Goal: Task Accomplishment & Management: Use online tool/utility

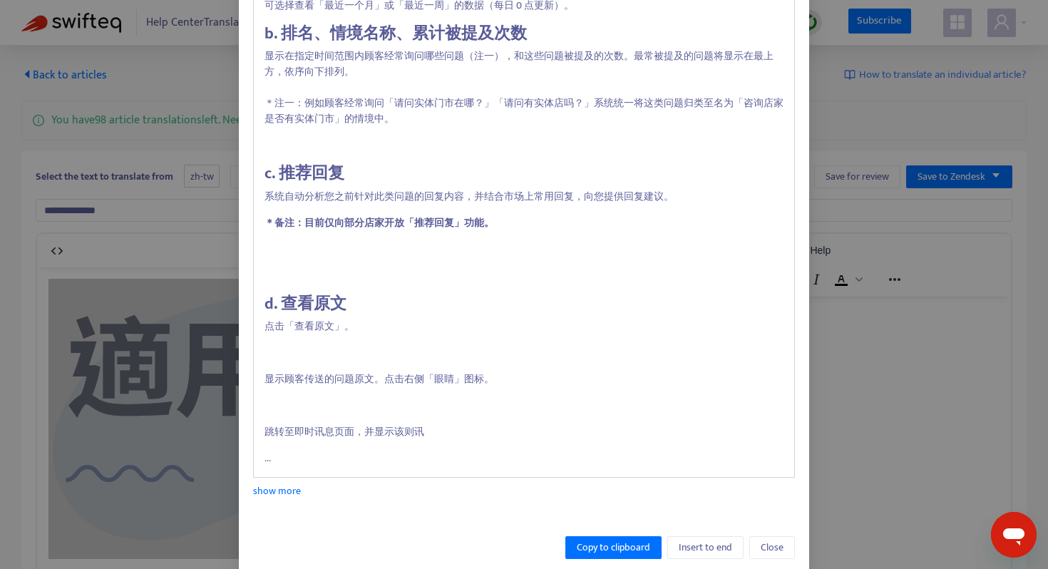
scroll to position [521, 0]
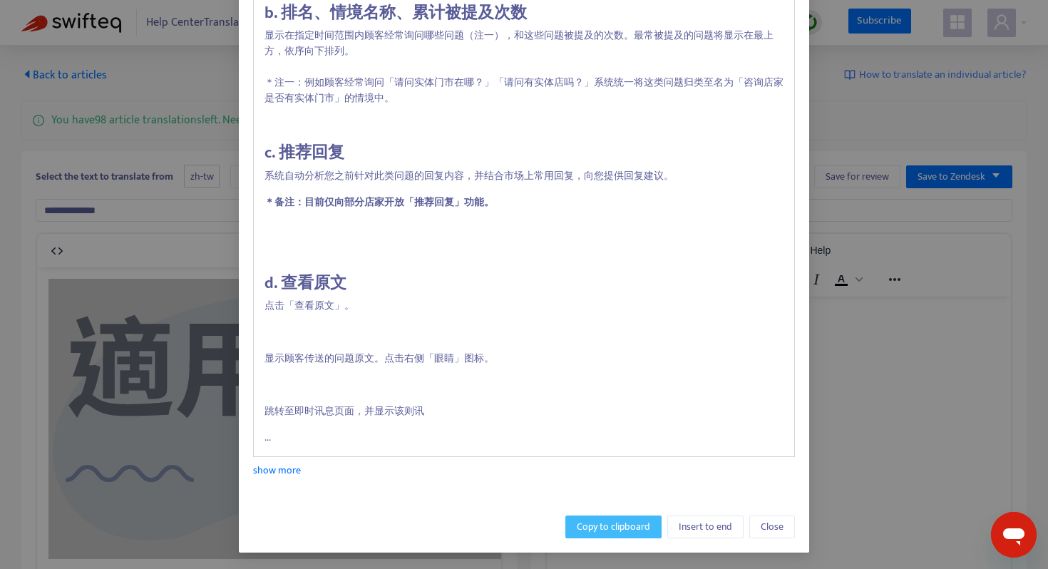
click at [639, 526] on span "Copy to clipboard" at bounding box center [613, 527] width 73 height 16
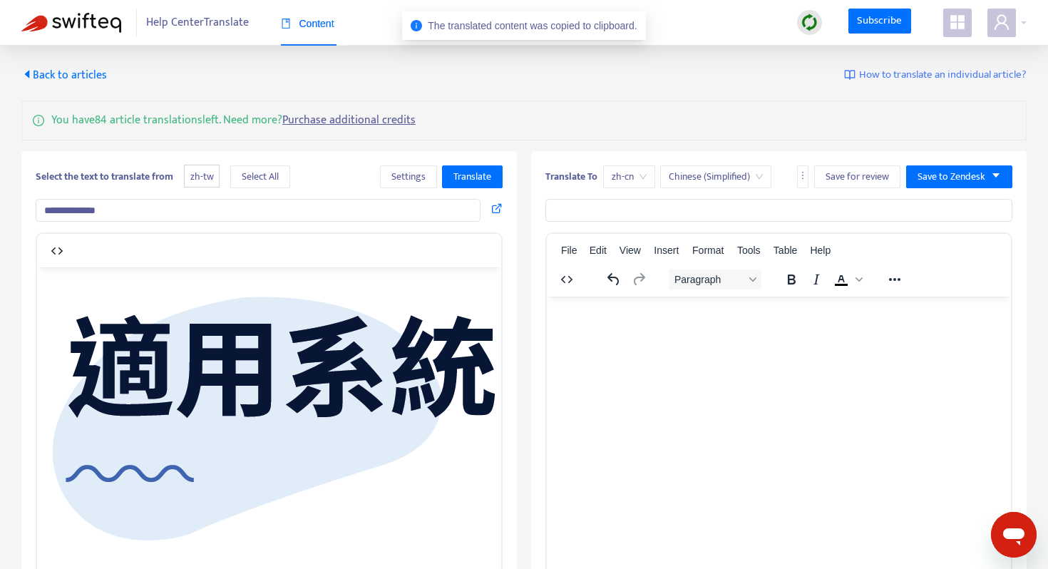
click at [740, 333] on html at bounding box center [779, 314] width 464 height 37
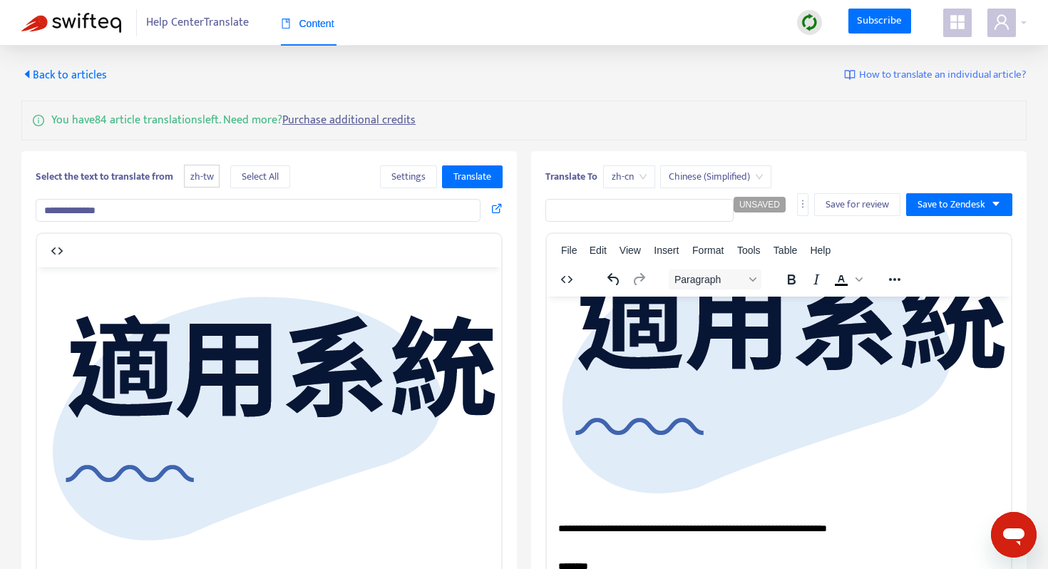
scroll to position [157, 0]
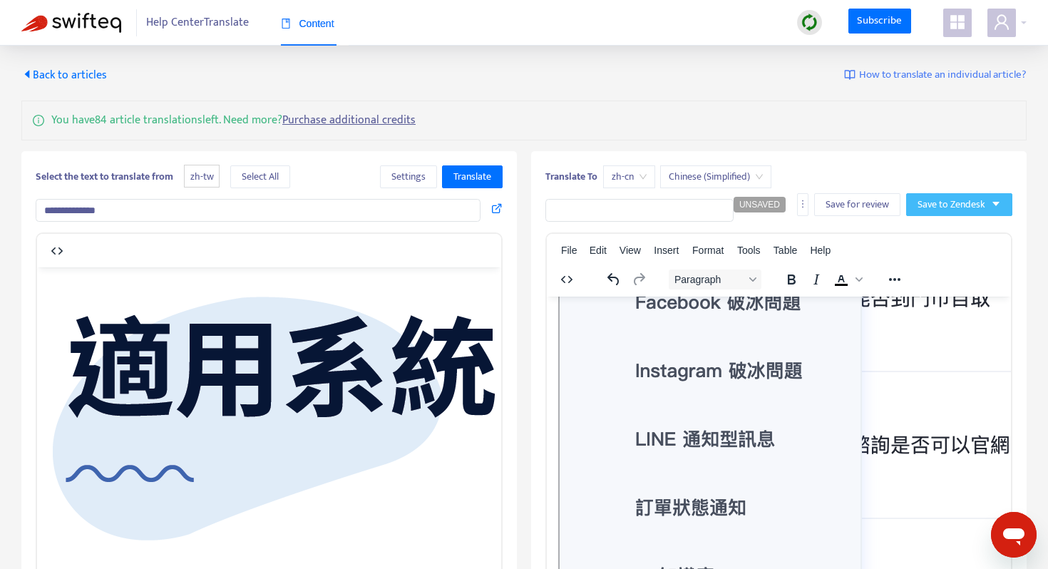
click at [945, 203] on span "Save to Zendesk" at bounding box center [952, 205] width 68 height 16
click at [951, 252] on span "Save as draft" at bounding box center [946, 256] width 54 height 16
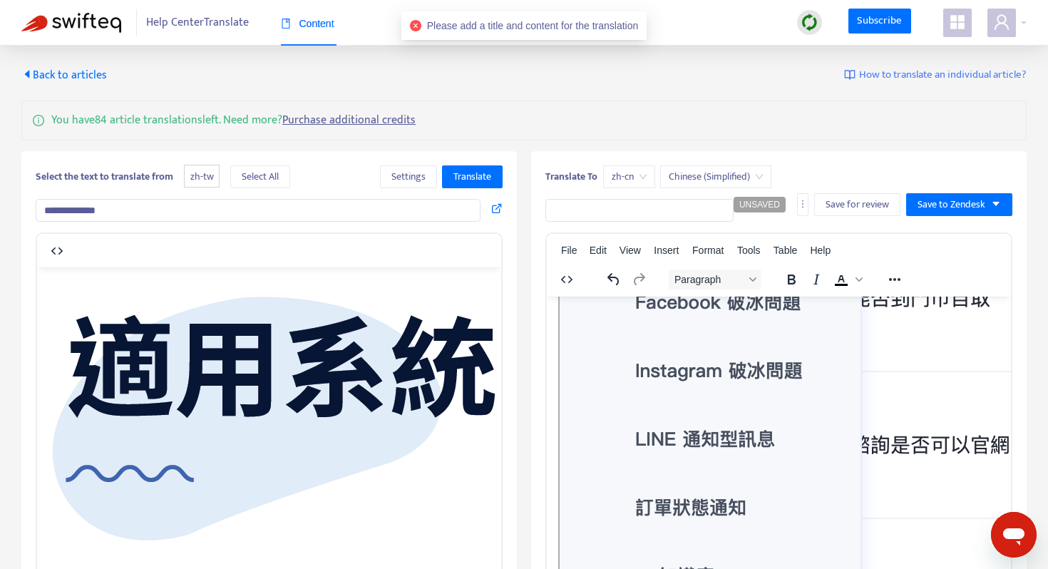
click at [635, 202] on input "text" at bounding box center [640, 210] width 188 height 23
click at [134, 212] on input "**********" at bounding box center [258, 210] width 445 height 23
click at [135, 212] on input "**********" at bounding box center [258, 210] width 445 height 23
click at [568, 205] on input "text" at bounding box center [640, 210] width 188 height 23
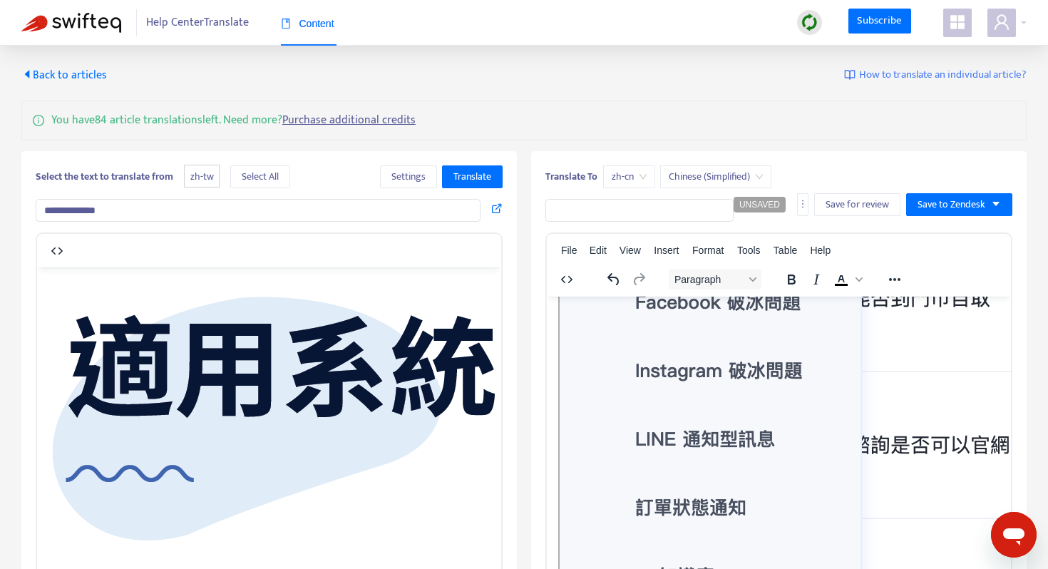
paste input "**********"
click at [568, 205] on input "**********" at bounding box center [640, 210] width 188 height 23
type input "**********"
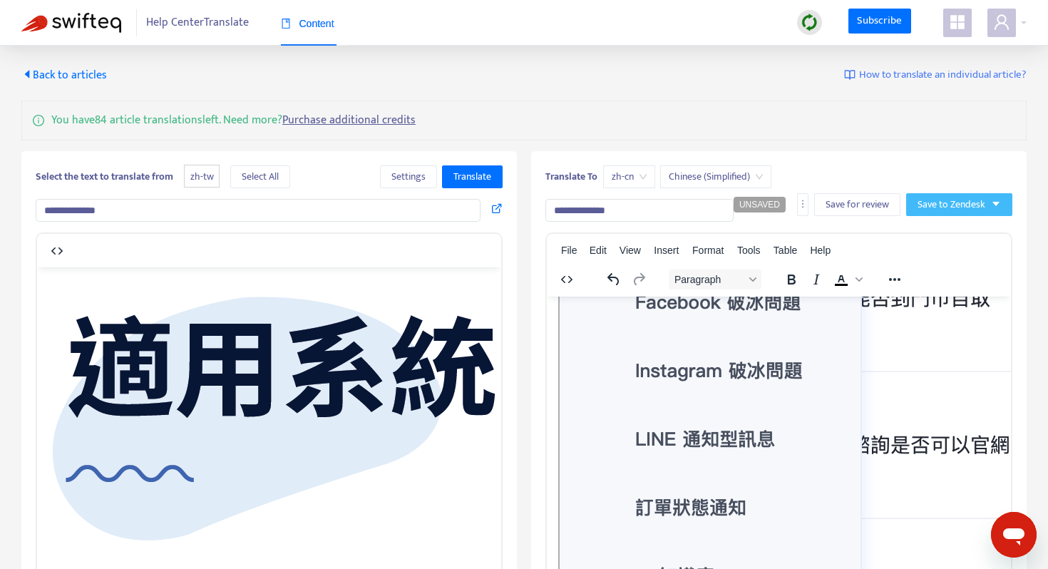
click at [991, 204] on icon "caret-down" at bounding box center [996, 204] width 10 height 10
click at [966, 250] on span "Save as draft" at bounding box center [946, 256] width 54 height 16
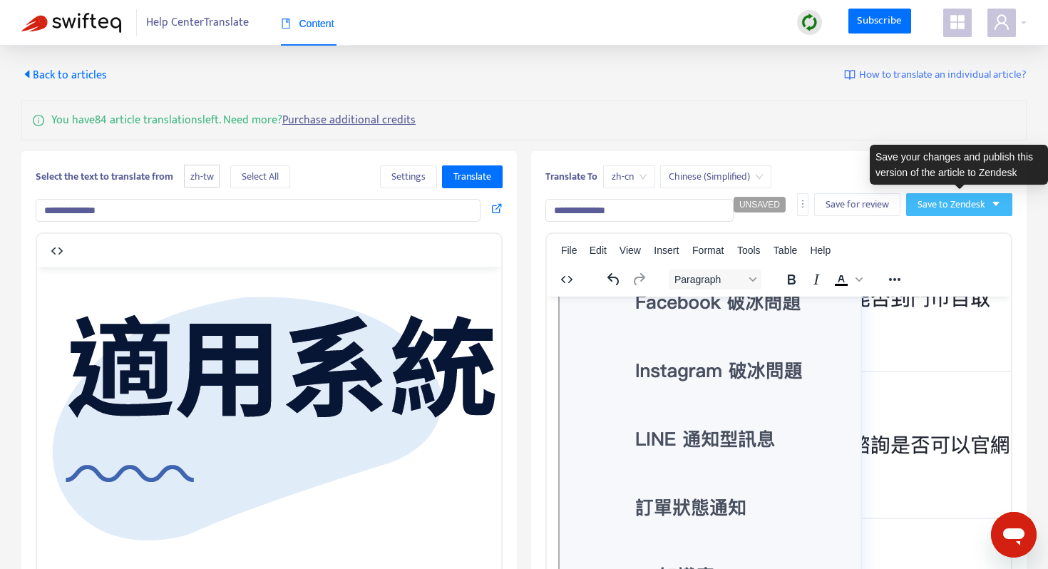
click at [966, 203] on span "Save to Zendesk" at bounding box center [952, 205] width 68 height 16
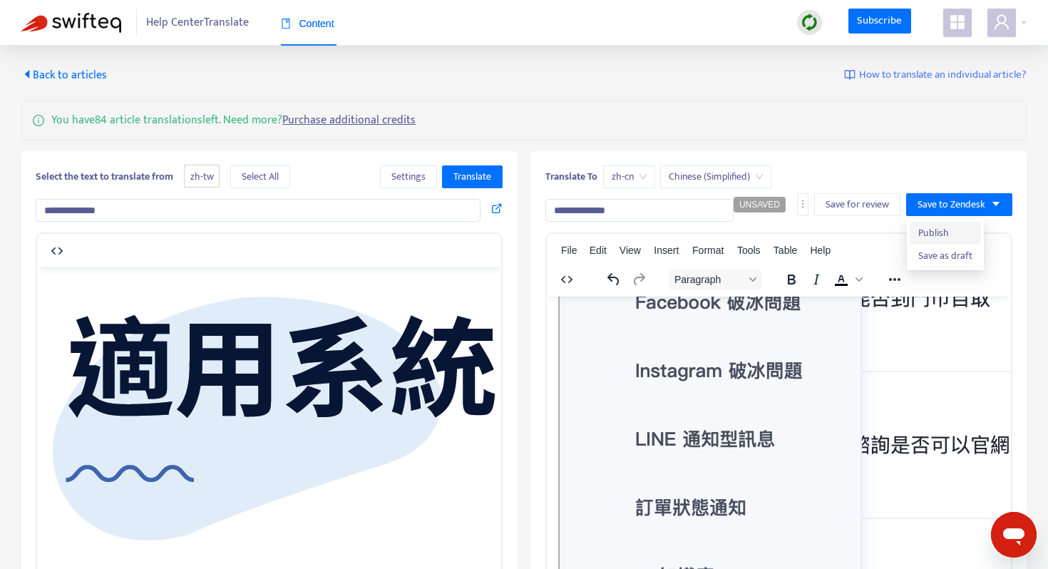
click at [964, 230] on span "Publish" at bounding box center [946, 233] width 54 height 16
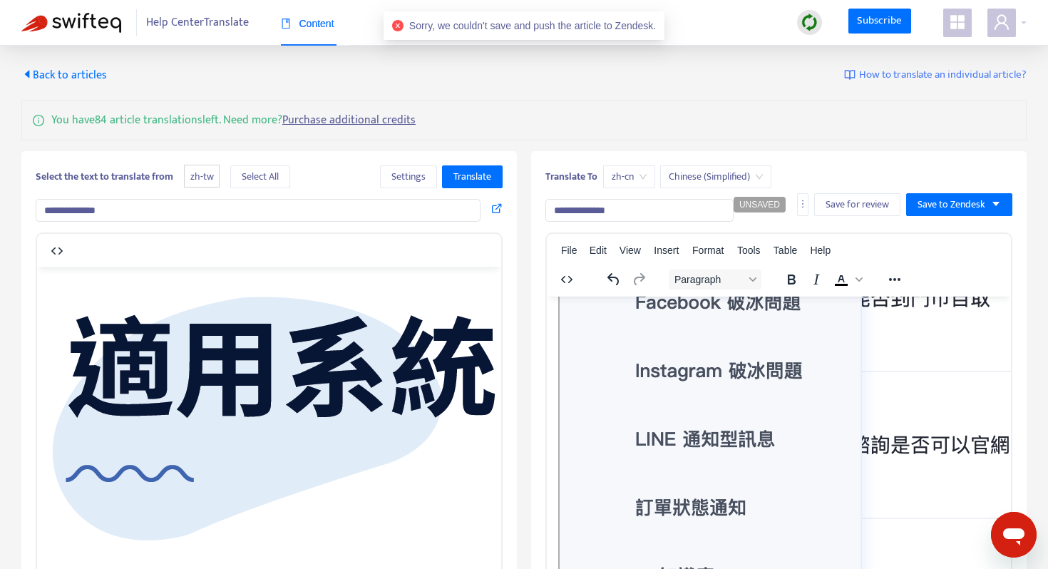
click at [806, 57] on div "**********" at bounding box center [524, 432] width 1048 height 772
click at [49, 71] on span "Back to articles" at bounding box center [64, 75] width 86 height 19
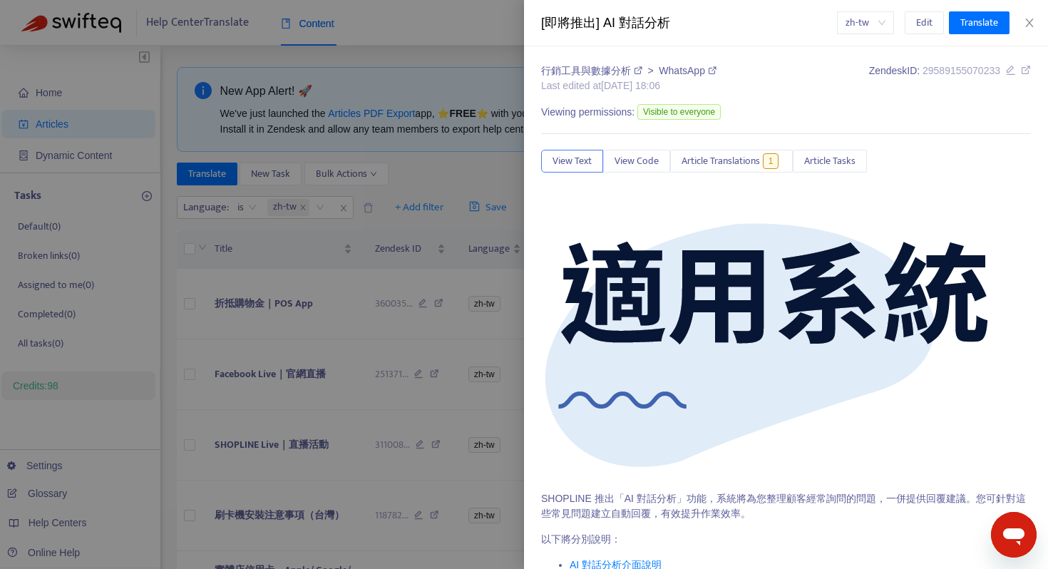
click at [1032, 16] on div "[即將推出] AI 對話分析 zh-tw Edit Translate" at bounding box center [786, 23] width 524 height 46
click at [1028, 22] on icon "close" at bounding box center [1029, 22] width 11 height 11
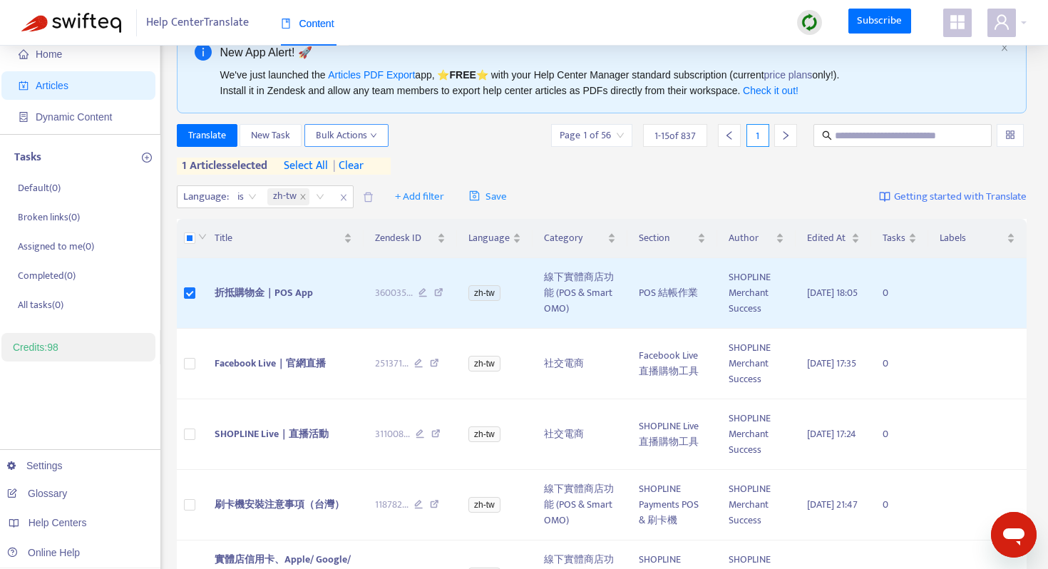
click at [335, 135] on span "Bulk Actions" at bounding box center [346, 136] width 61 height 16
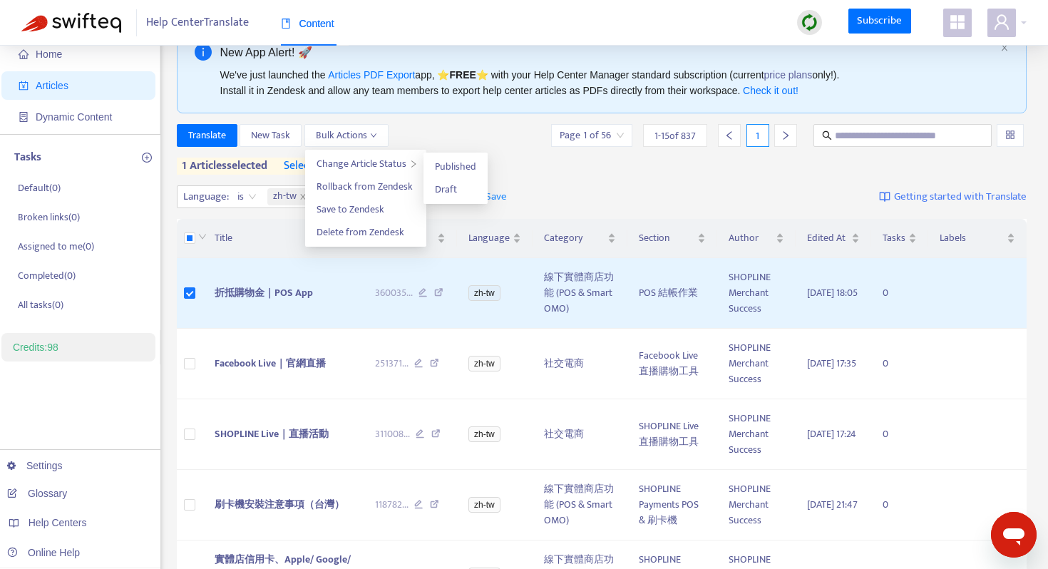
click at [462, 143] on div "Translate New Task Bulk Actions Page 1 of 56 1 - 15 of 837 1" at bounding box center [602, 135] width 851 height 23
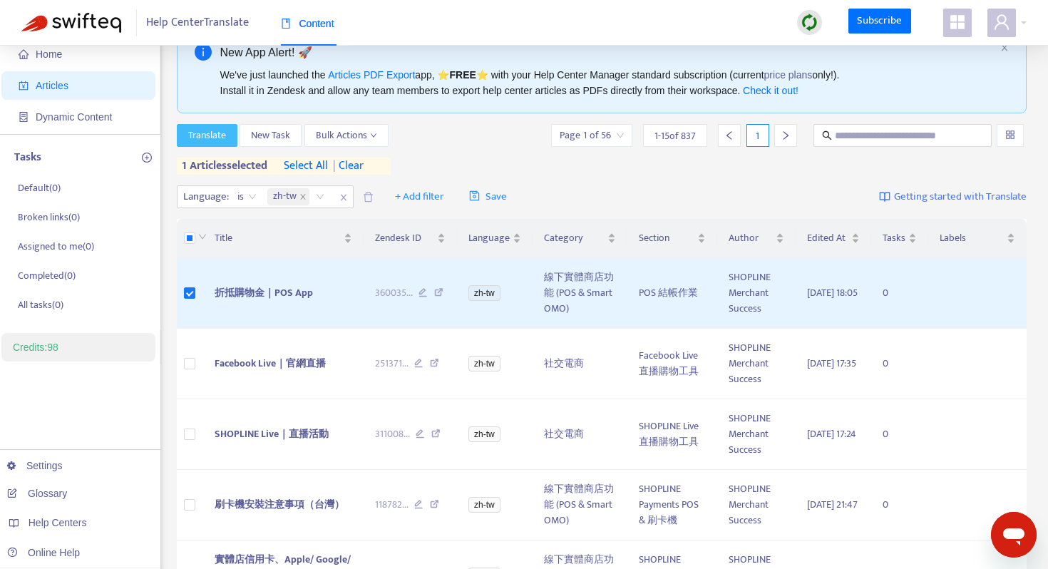
click at [210, 141] on span "Translate" at bounding box center [207, 136] width 38 height 16
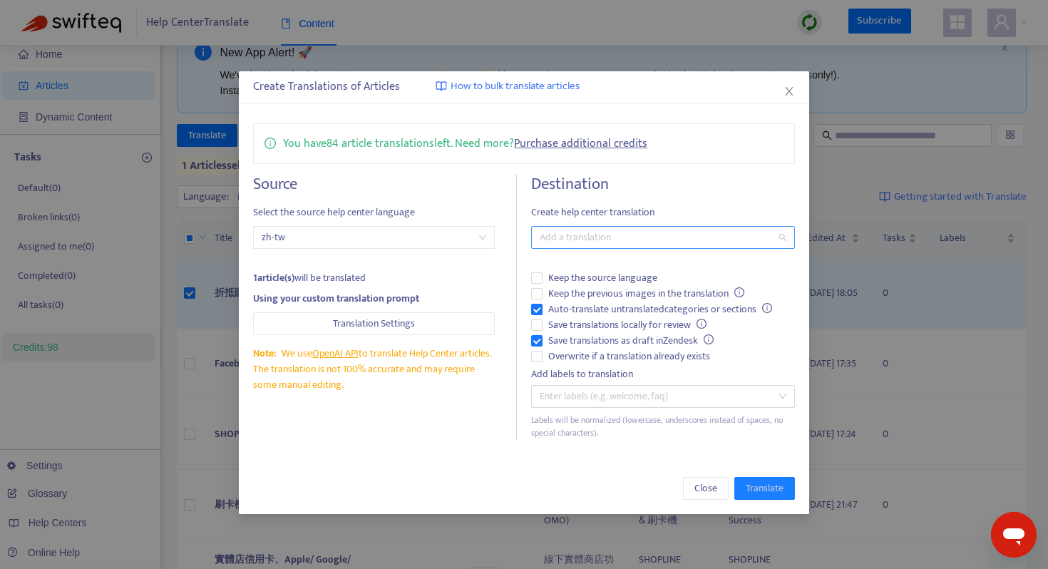
click at [591, 242] on div at bounding box center [656, 237] width 243 height 17
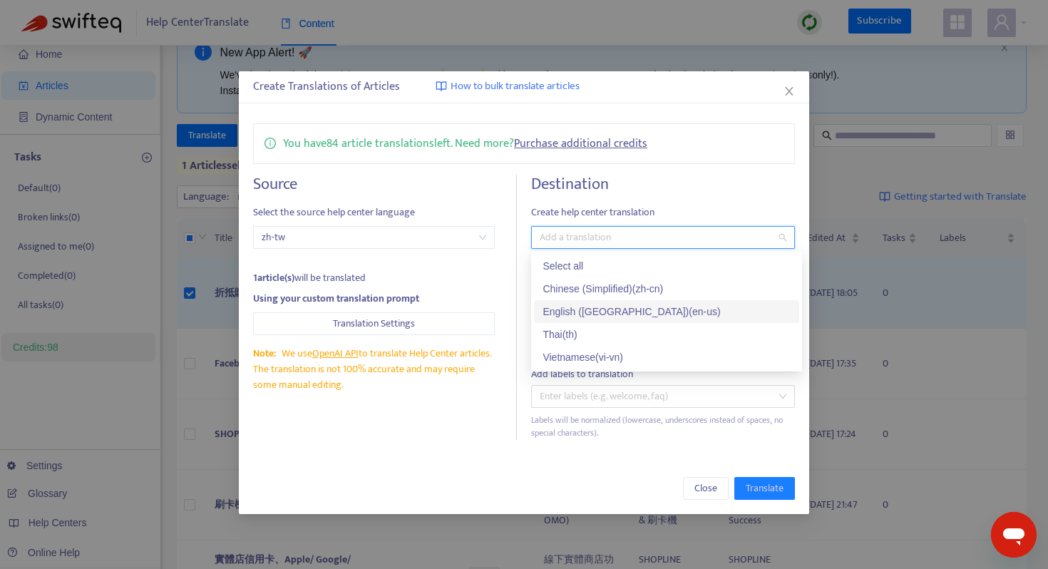
click at [590, 306] on div "English ([GEOGRAPHIC_DATA]) ( en-us )" at bounding box center [667, 312] width 248 height 16
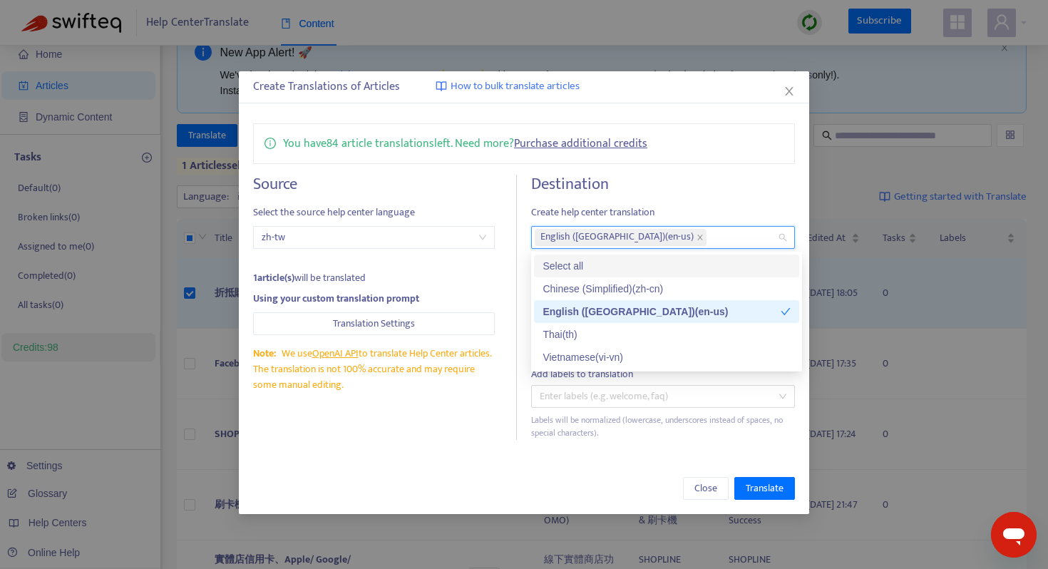
click at [695, 213] on span "Create help center translation" at bounding box center [663, 213] width 264 height 16
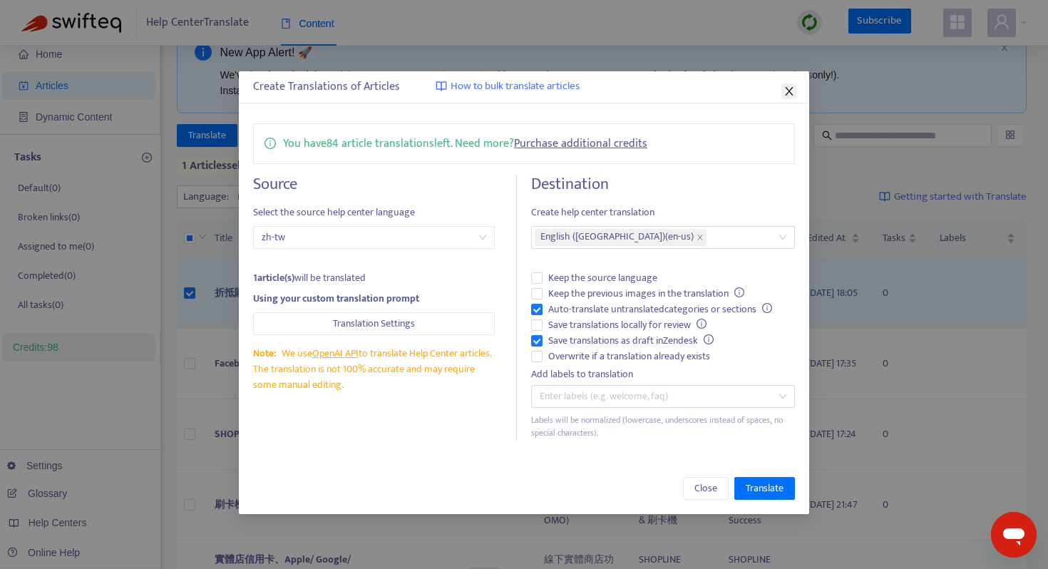
click at [791, 88] on icon "close" at bounding box center [789, 91] width 8 height 9
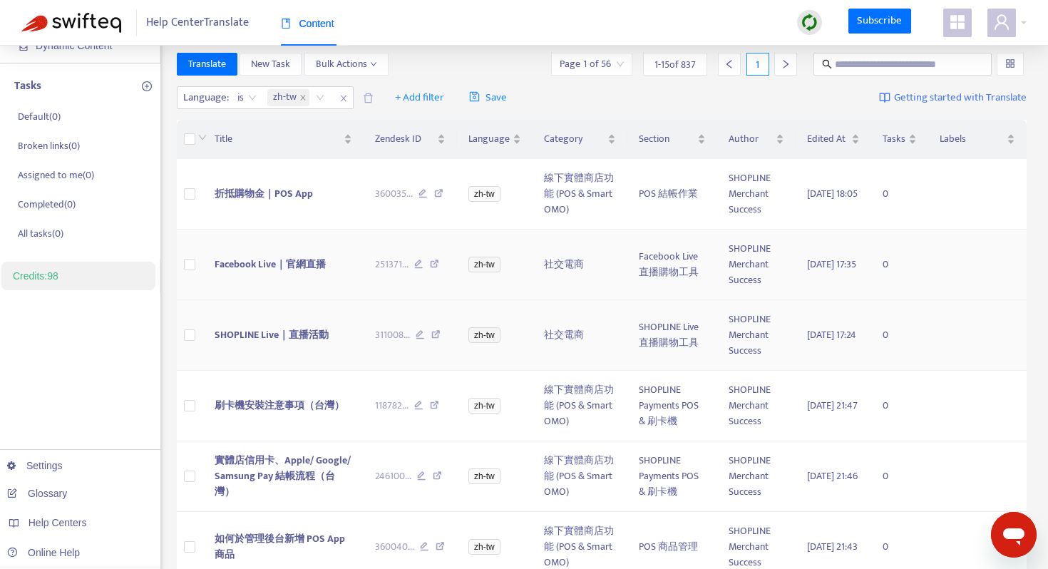
scroll to position [111, 0]
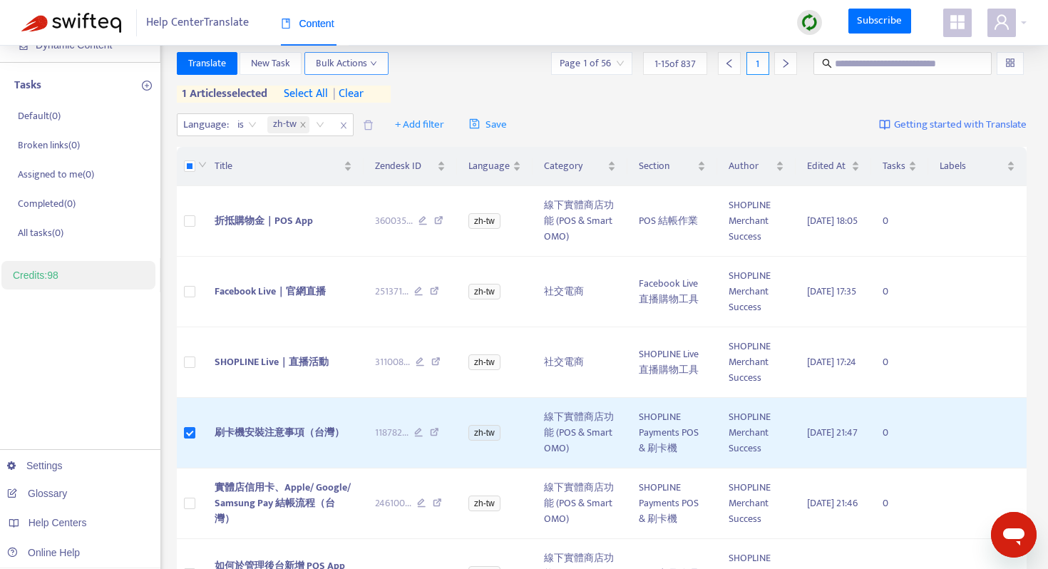
click at [349, 66] on span "Bulk Actions" at bounding box center [346, 64] width 61 height 16
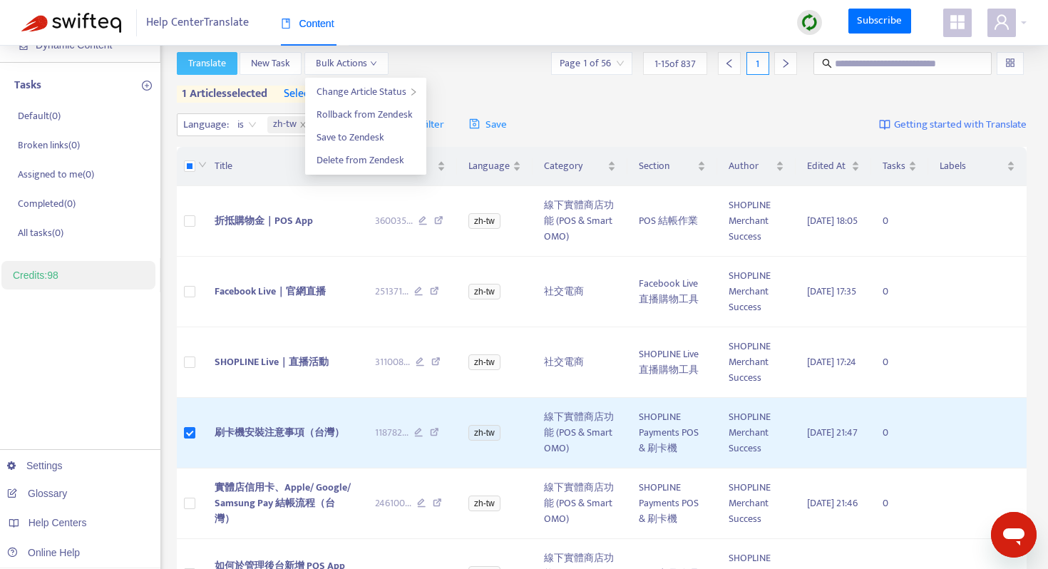
click at [233, 62] on button "Translate" at bounding box center [207, 63] width 61 height 23
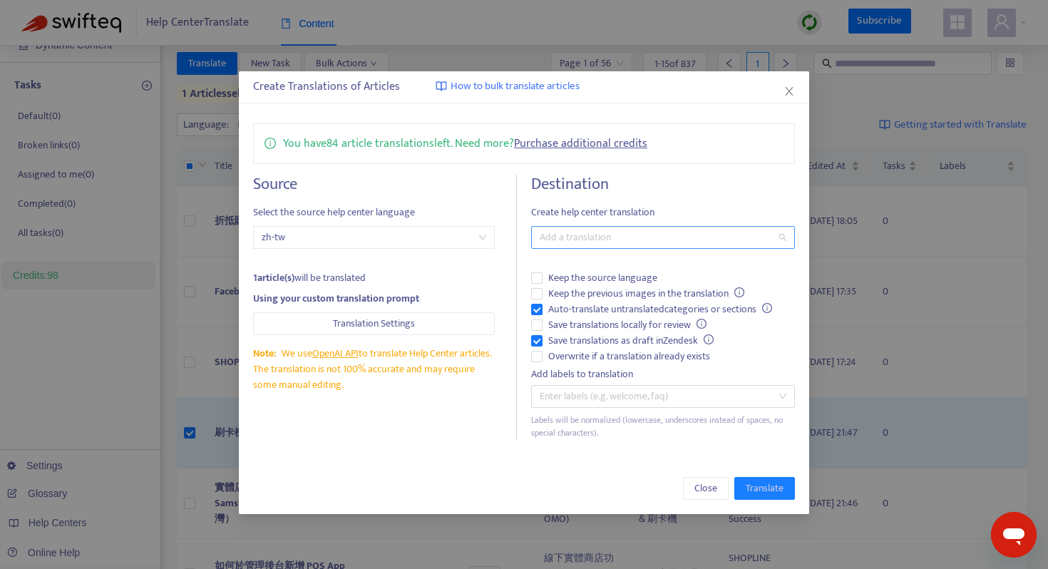
click at [686, 235] on div at bounding box center [656, 237] width 243 height 17
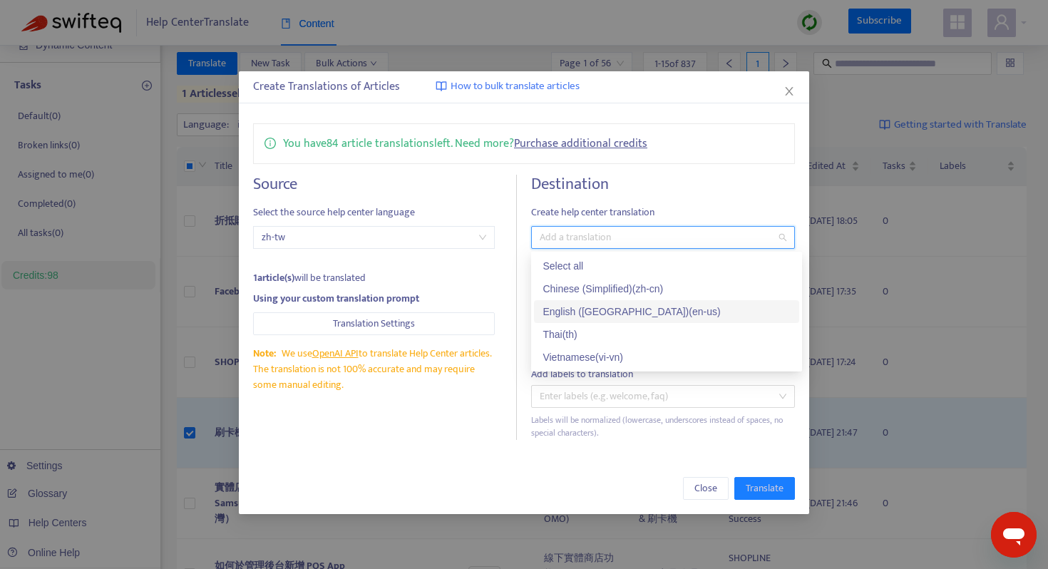
click at [678, 310] on div "English ([GEOGRAPHIC_DATA]) ( en-us )" at bounding box center [667, 312] width 248 height 16
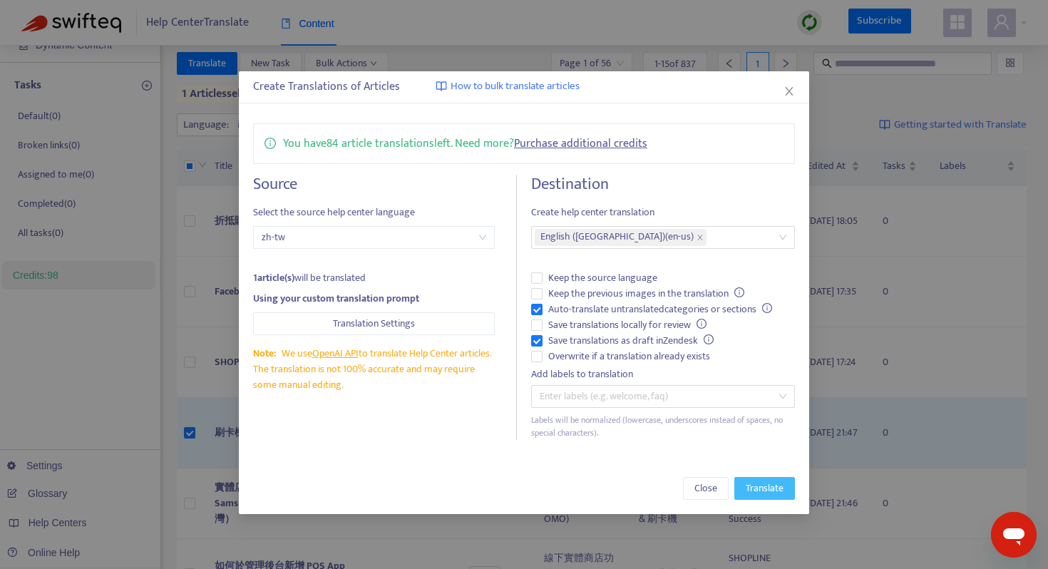
click at [772, 478] on button "Translate" at bounding box center [765, 488] width 61 height 23
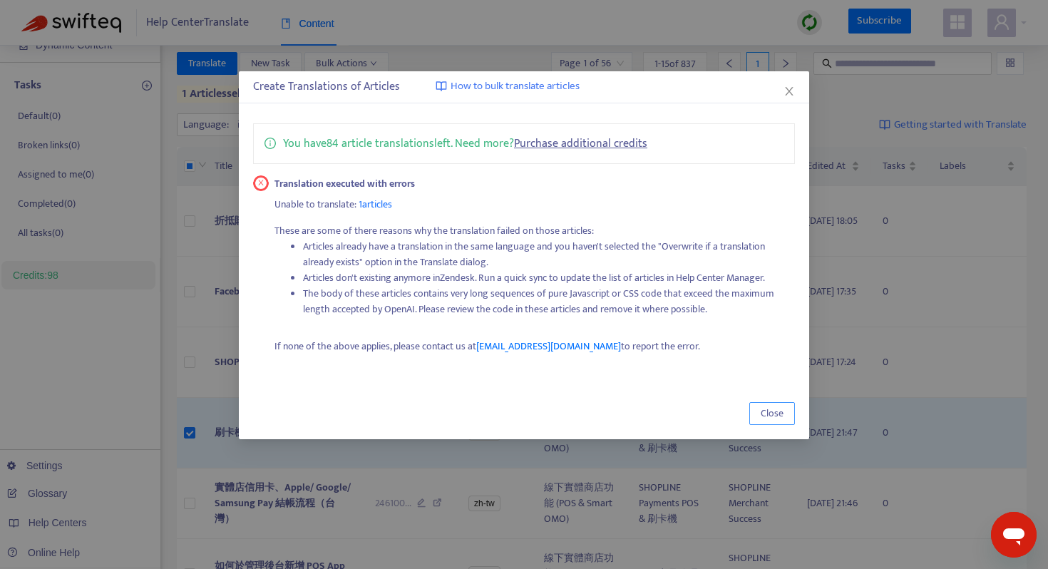
click at [787, 409] on button "Close" at bounding box center [773, 413] width 46 height 23
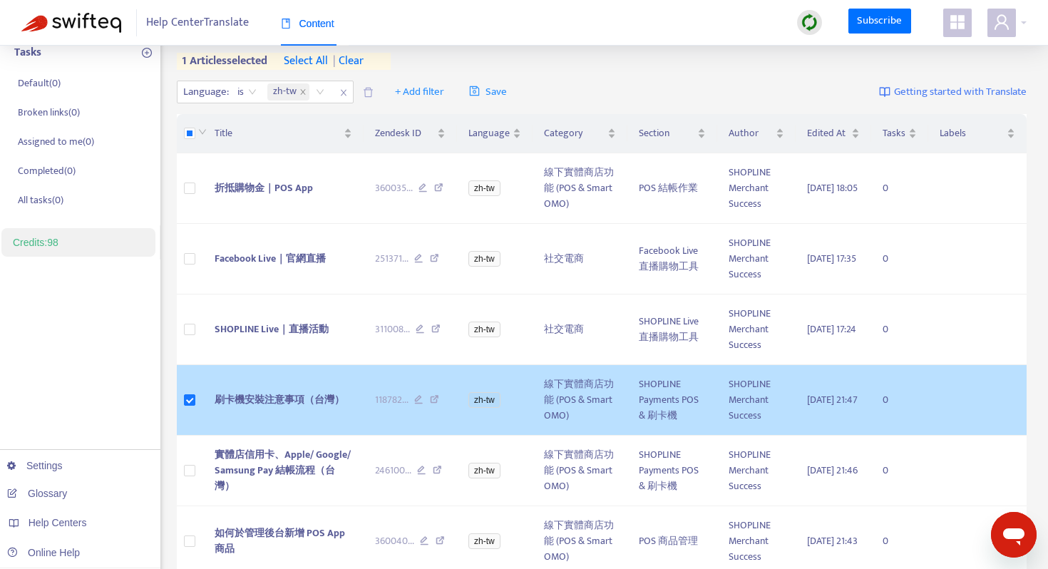
scroll to position [153, 0]
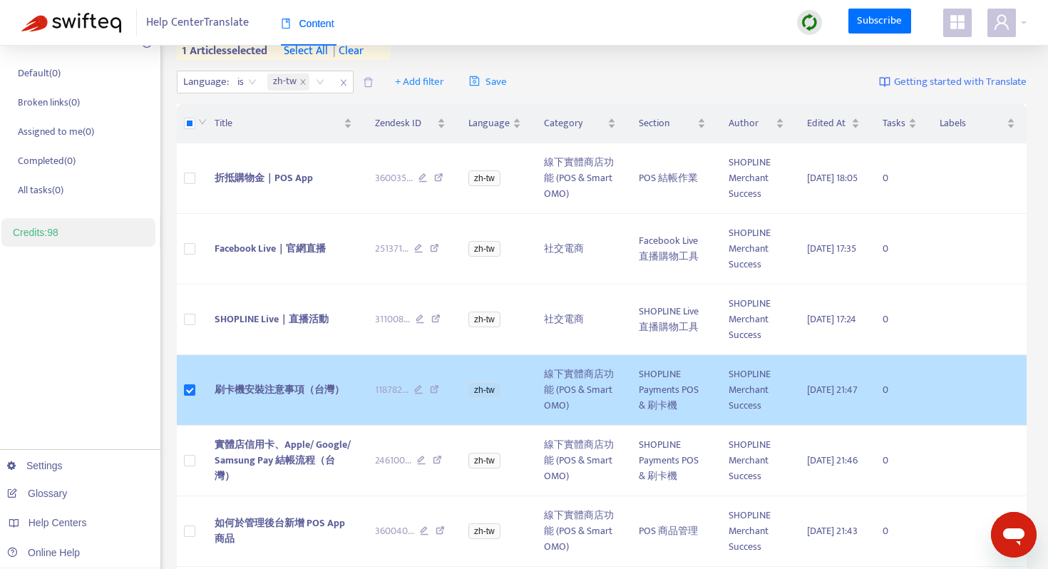
click at [437, 390] on icon at bounding box center [434, 391] width 9 height 13
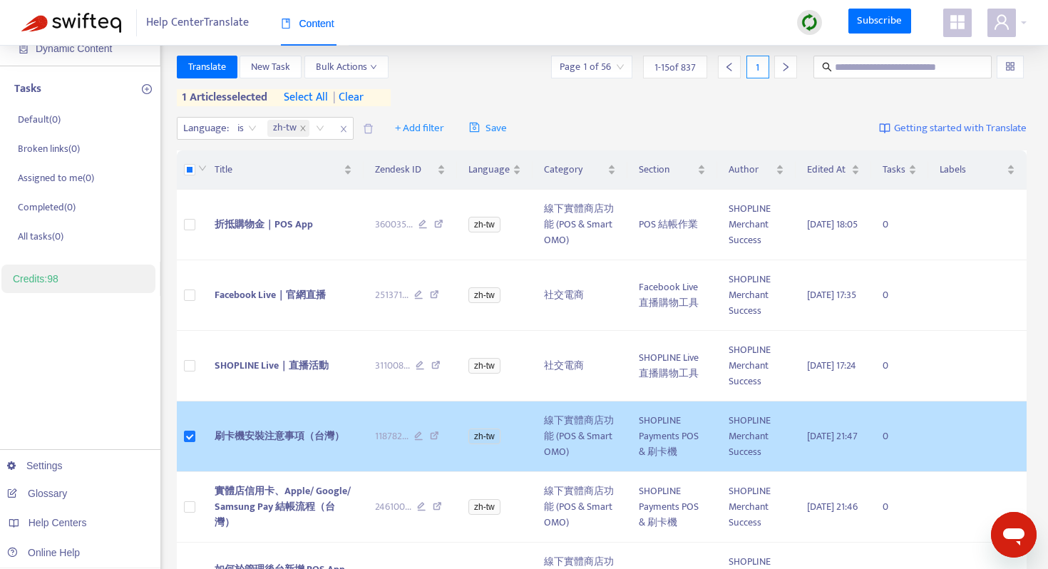
scroll to position [115, 0]
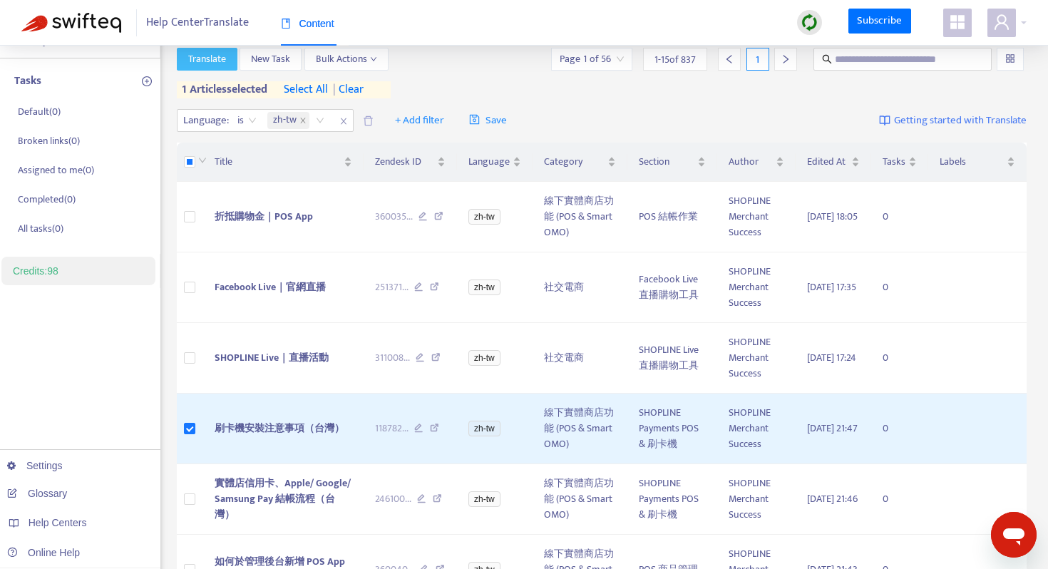
click at [225, 63] on span "Translate" at bounding box center [207, 59] width 38 height 16
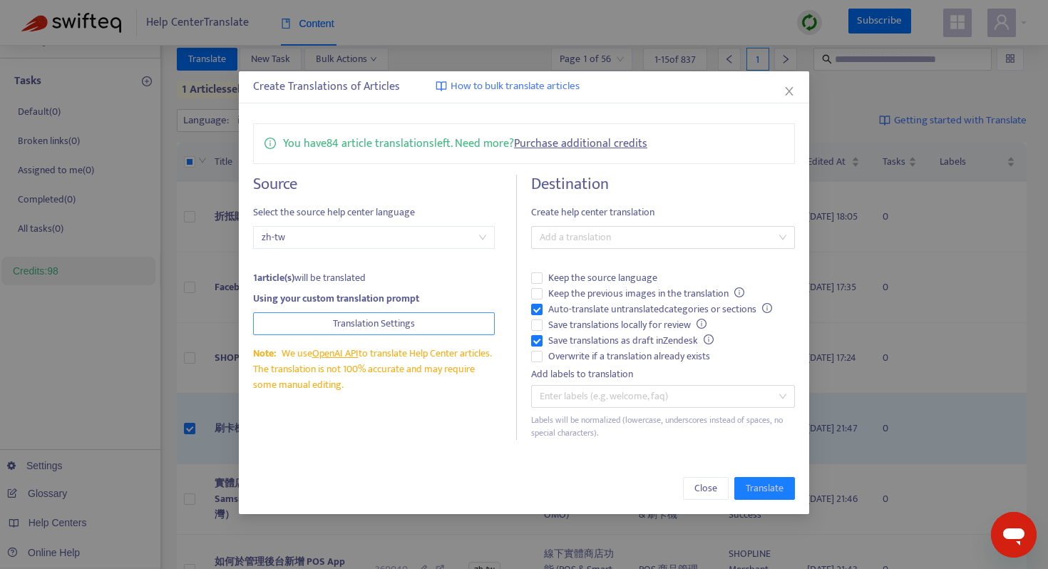
click at [436, 327] on button "Translation Settings" at bounding box center [374, 323] width 242 height 23
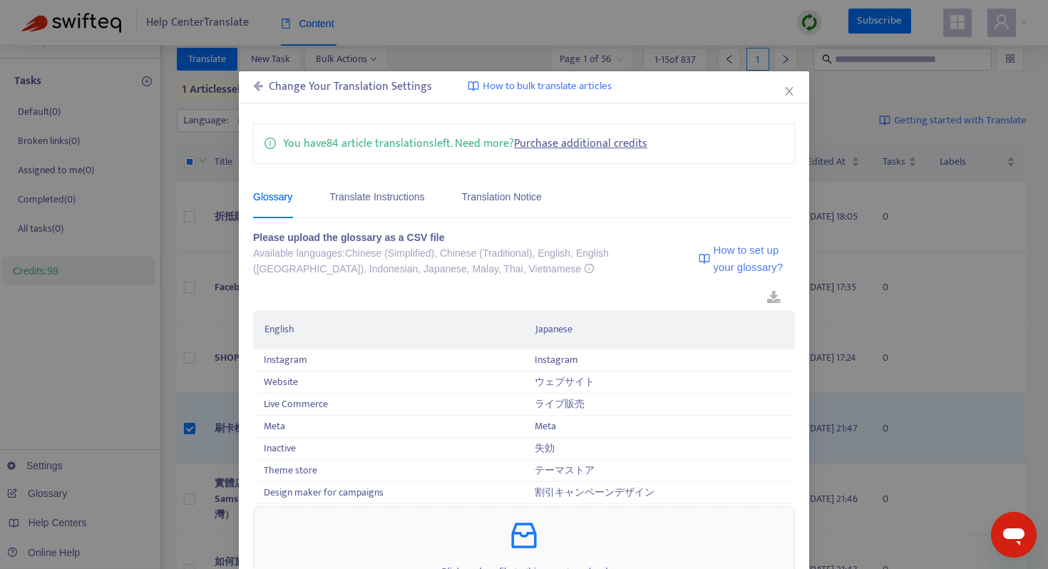
click at [252, 86] on div "Change Your Translation Settings How to bulk translate articles" at bounding box center [524, 87] width 571 height 32
click at [260, 84] on icon at bounding box center [258, 85] width 10 height 11
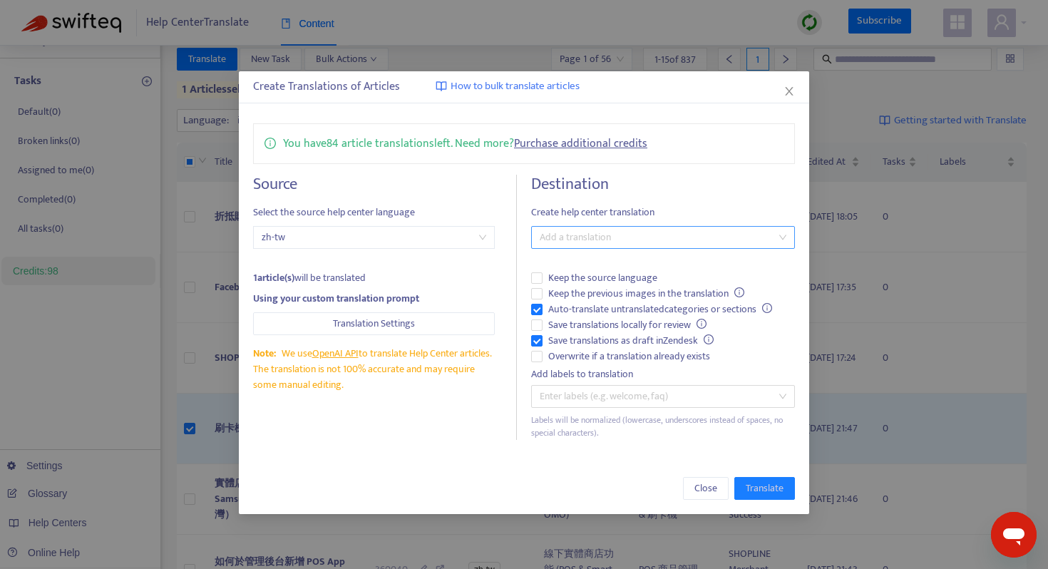
click at [623, 234] on div at bounding box center [656, 237] width 243 height 17
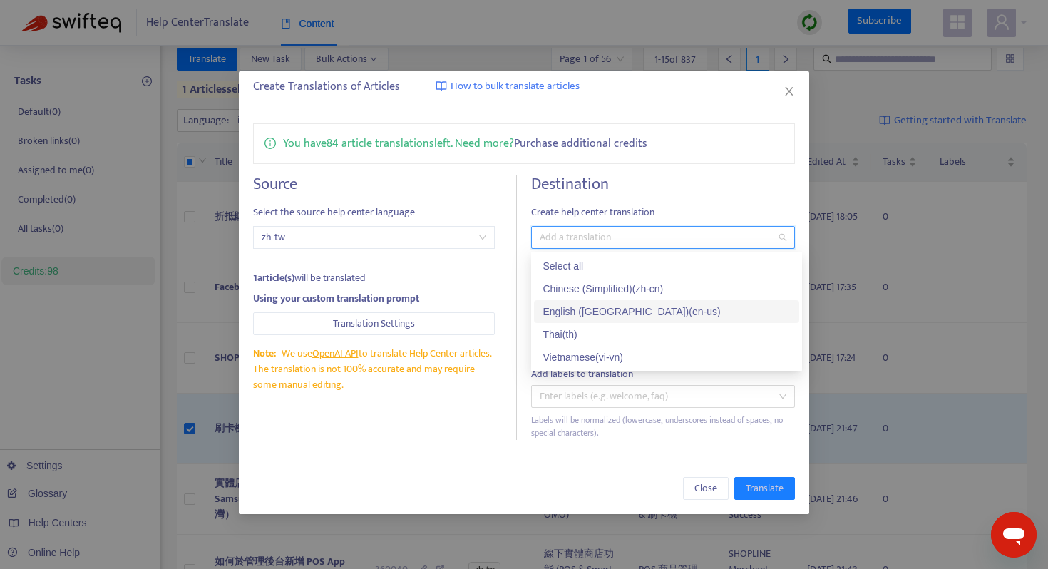
click at [644, 304] on div "English ([GEOGRAPHIC_DATA]) ( en-us )" at bounding box center [667, 312] width 248 height 16
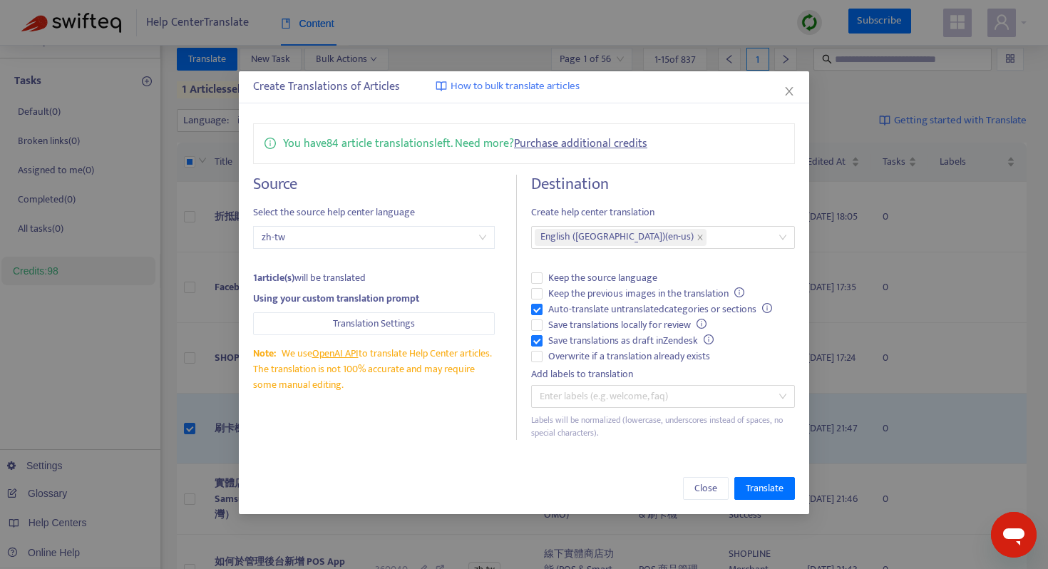
click at [752, 163] on div "You have 84 article translations left. Need more? Purchase additional credits" at bounding box center [524, 143] width 542 height 41
click at [778, 494] on span "Translate" at bounding box center [765, 489] width 38 height 16
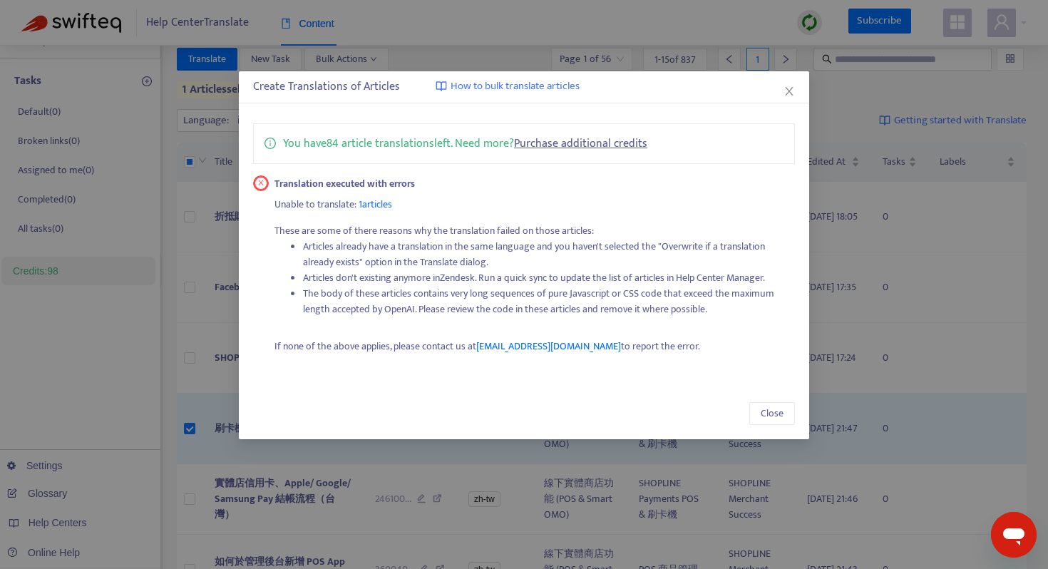
click at [340, 300] on li "The body of these articles contains very long sequences of pure Javascript or C…" at bounding box center [549, 301] width 493 height 31
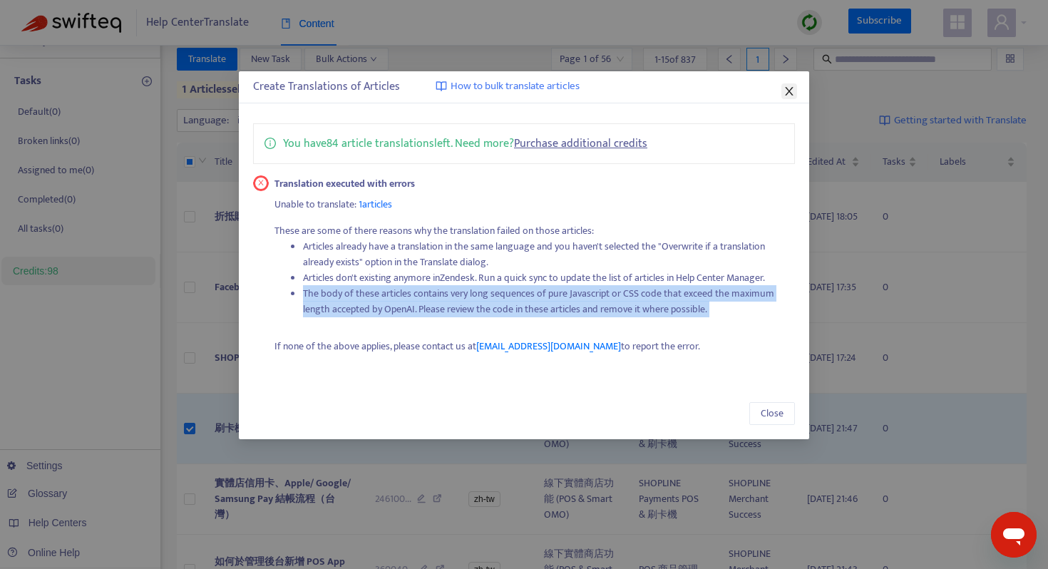
click at [792, 90] on icon "close" at bounding box center [789, 91] width 11 height 11
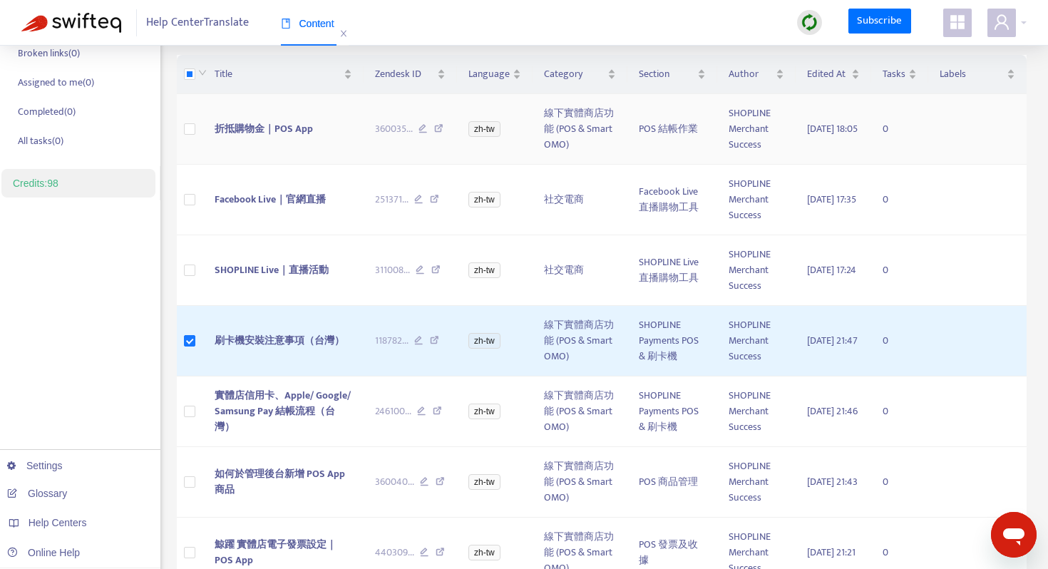
scroll to position [0, 0]
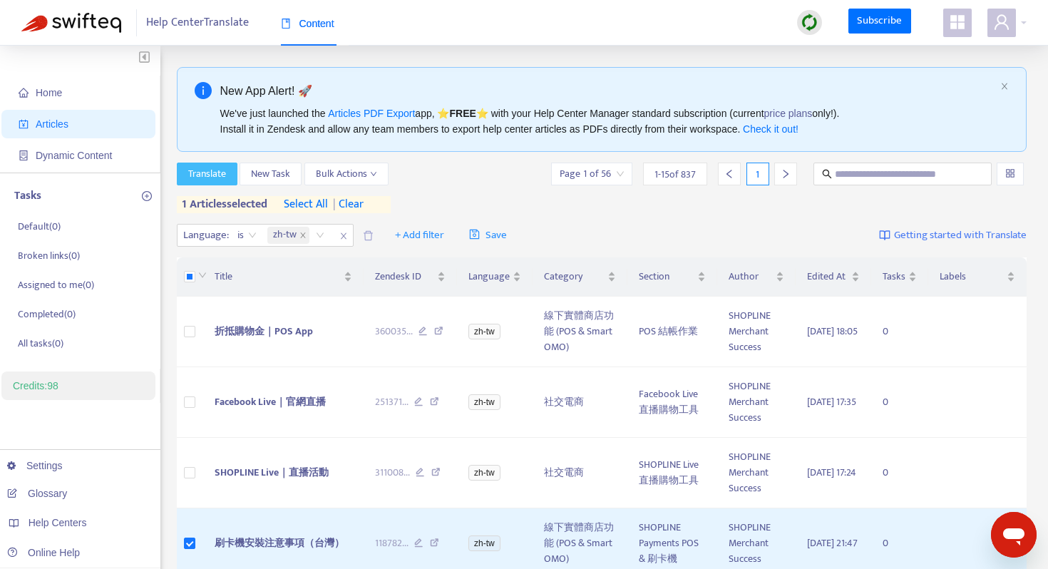
click at [210, 174] on span "Translate" at bounding box center [207, 174] width 38 height 16
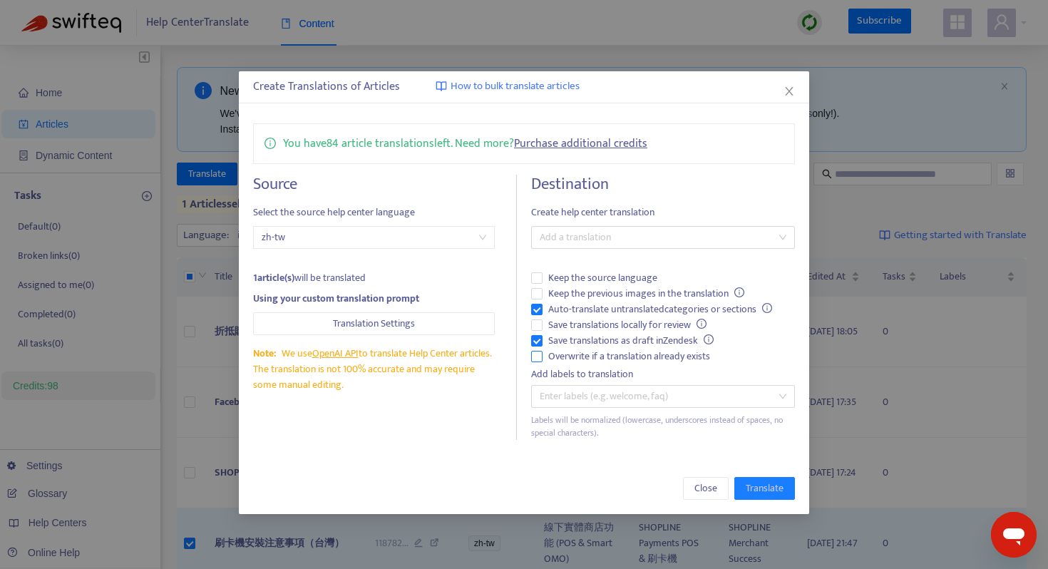
click at [570, 357] on span "Overwrite if a translation already exists" at bounding box center [629, 357] width 173 height 16
click at [597, 230] on div at bounding box center [656, 237] width 243 height 17
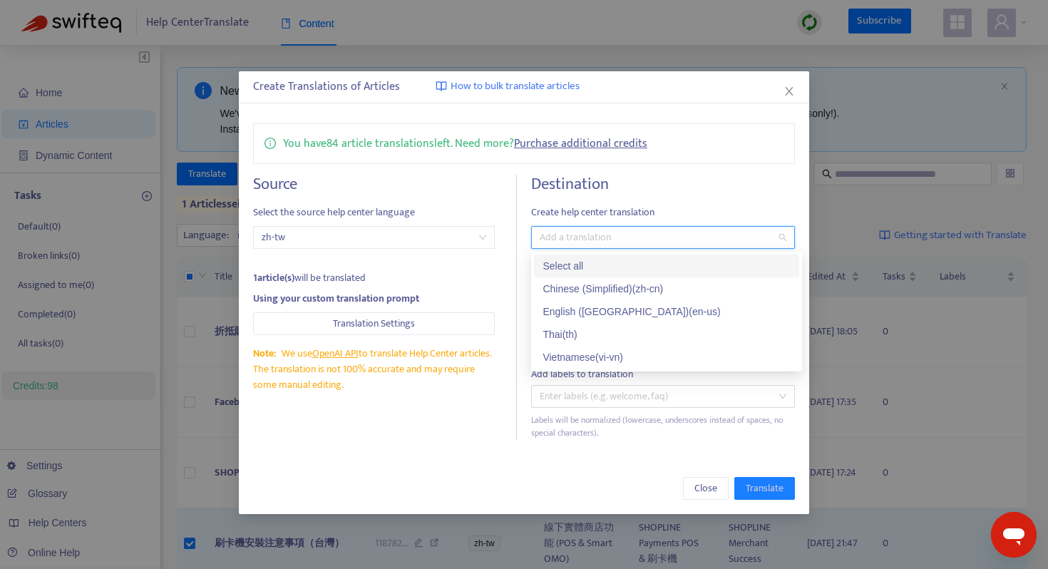
click at [465, 231] on span "zh-tw" at bounding box center [374, 237] width 225 height 21
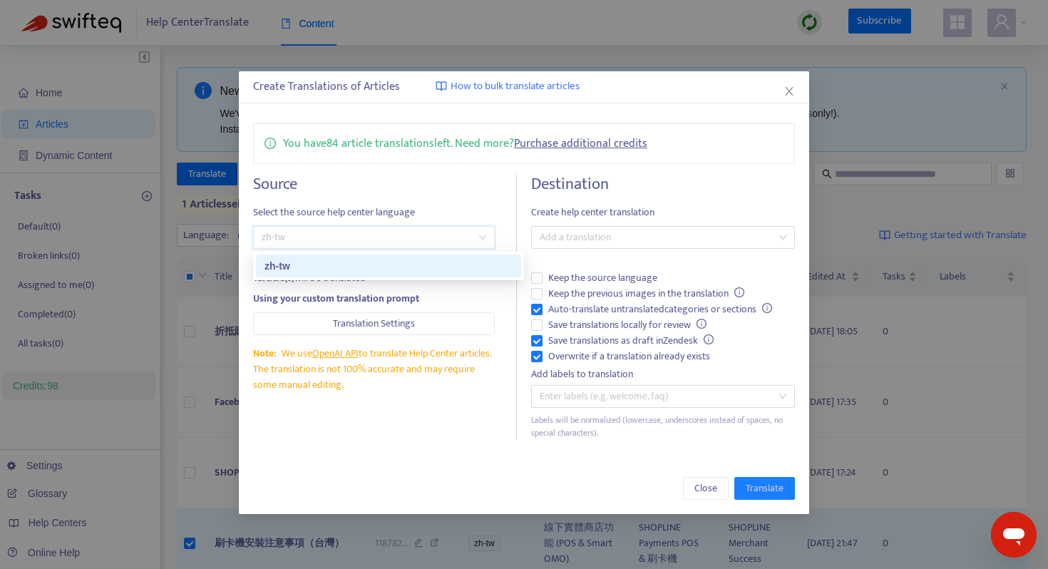
click at [465, 231] on span "zh-tw" at bounding box center [374, 237] width 225 height 21
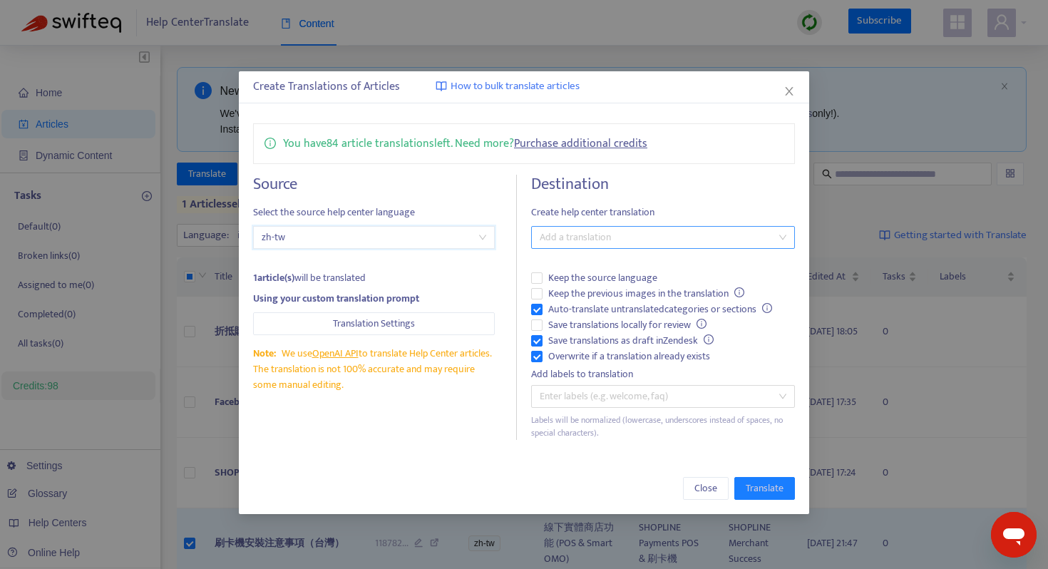
click at [660, 238] on div at bounding box center [656, 237] width 243 height 17
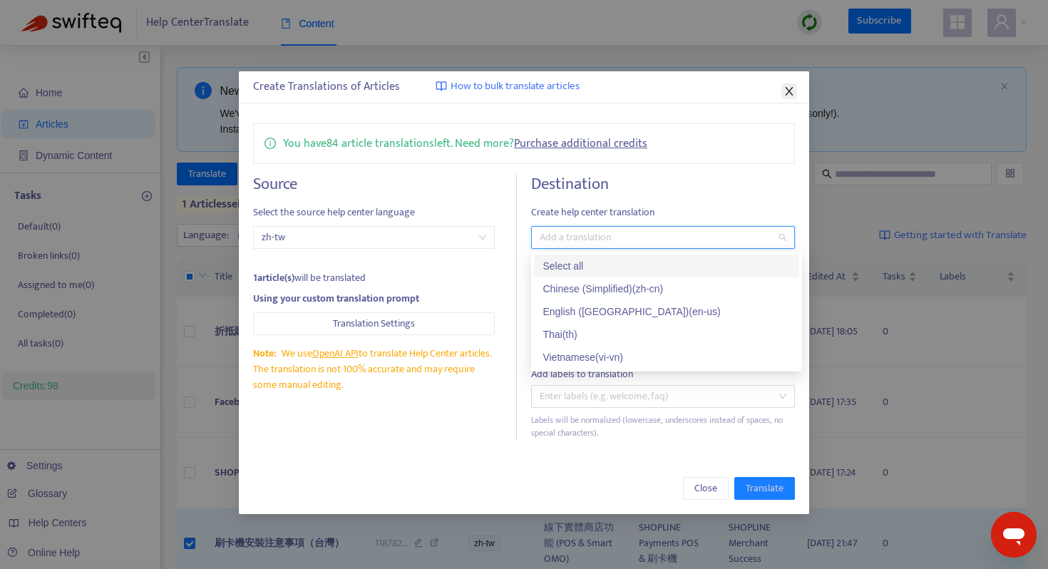
click at [792, 87] on icon "close" at bounding box center [789, 91] width 8 height 9
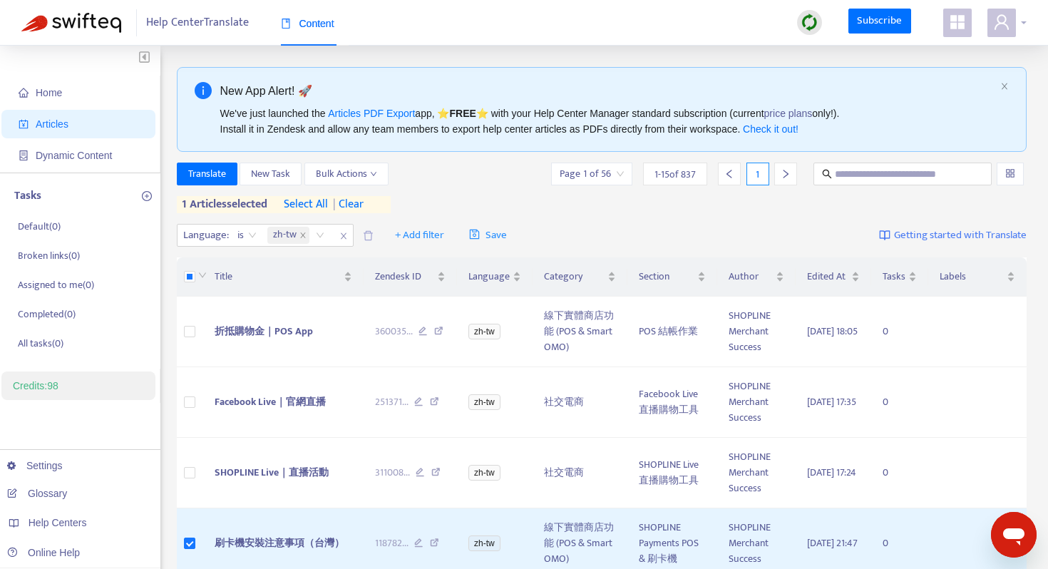
click at [1016, 26] on span at bounding box center [1002, 23] width 29 height 29
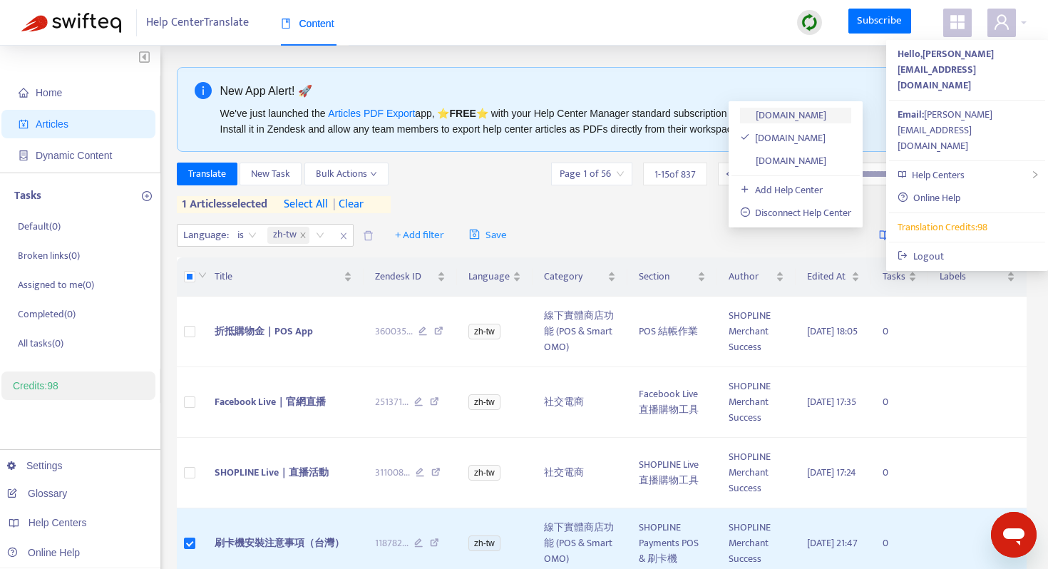
click at [827, 116] on link "[DOMAIN_NAME]" at bounding box center [783, 115] width 87 height 16
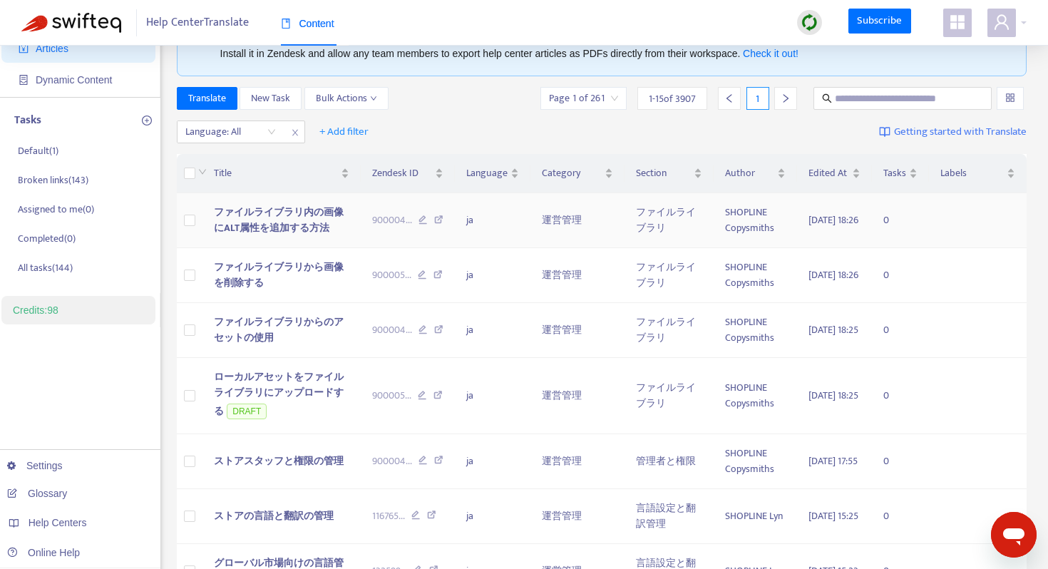
scroll to position [76, 0]
click at [269, 135] on div "Language: All" at bounding box center [231, 131] width 106 height 21
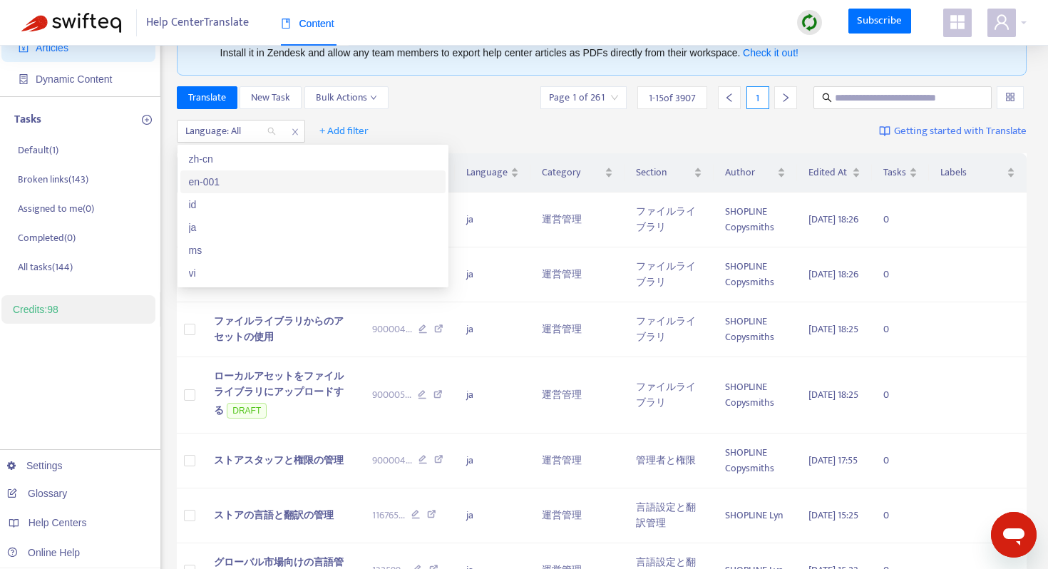
click at [254, 185] on div "en-001" at bounding box center [313, 182] width 248 height 16
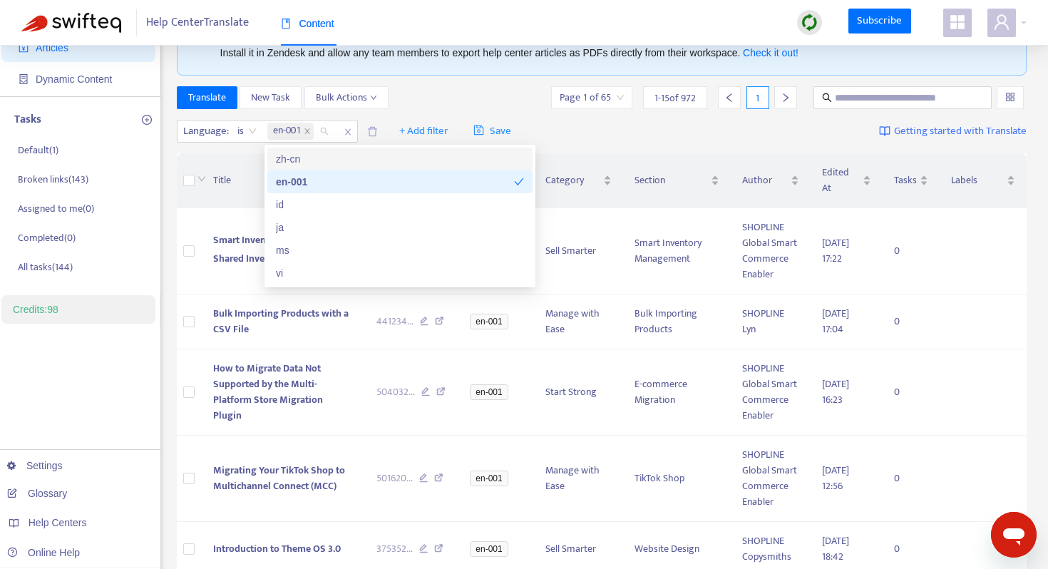
click at [367, 161] on div "zh-cn" at bounding box center [400, 159] width 248 height 16
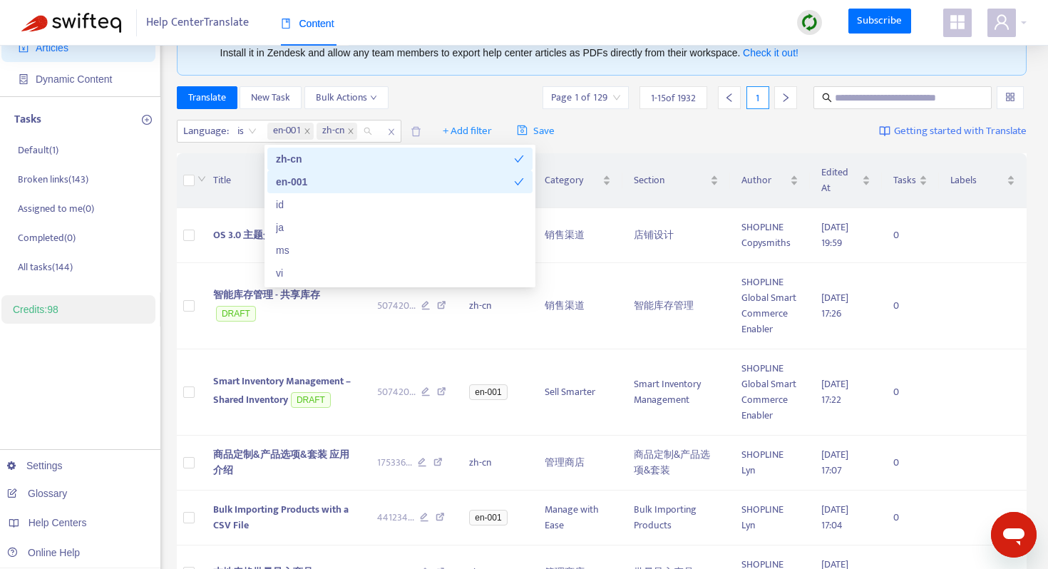
click at [492, 92] on div "Translate New Task Bulk Actions Page 1 of 129 1 - 15 of 1932 1" at bounding box center [602, 97] width 851 height 23
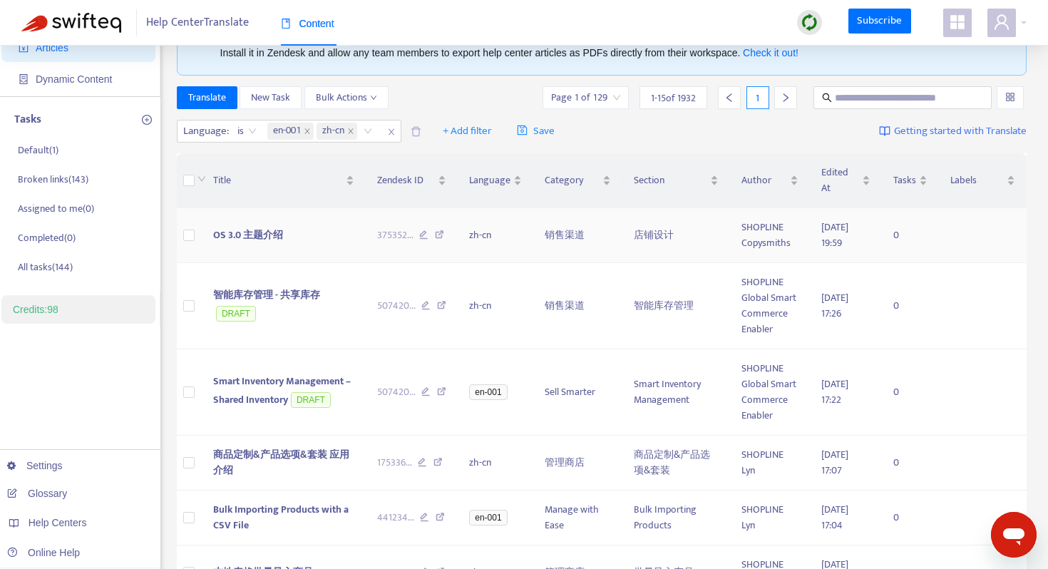
click at [267, 231] on span "OS 3.0 主题介绍" at bounding box center [248, 235] width 70 height 16
click at [441, 235] on icon at bounding box center [439, 236] width 9 height 13
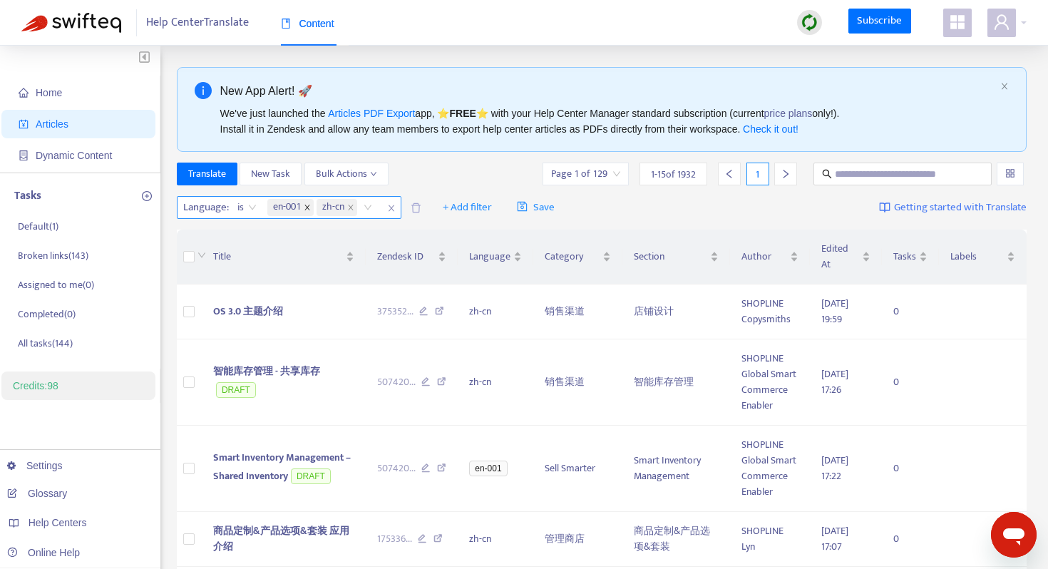
click at [307, 210] on icon "close" at bounding box center [307, 207] width 7 height 7
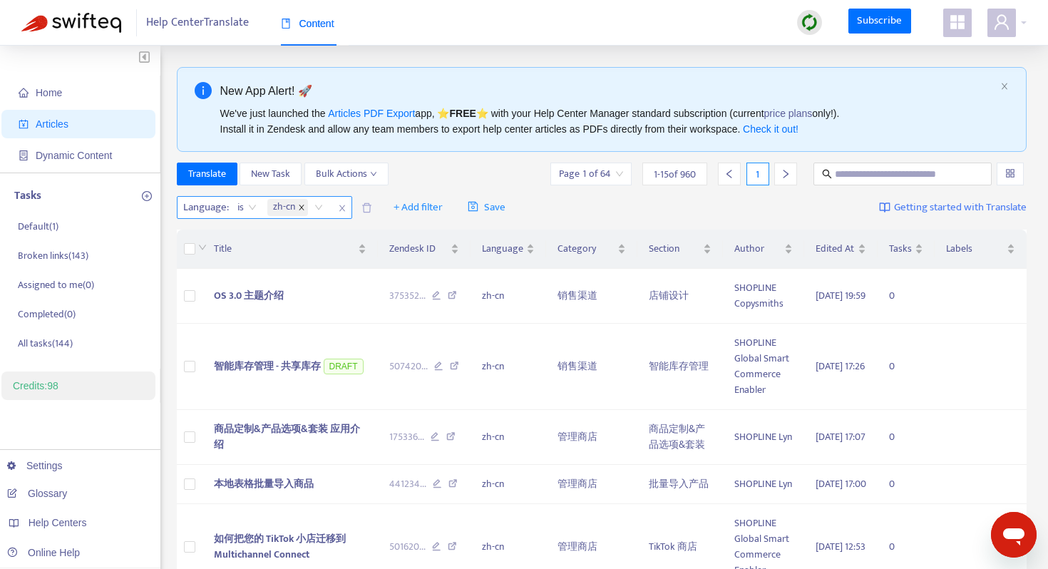
click at [302, 208] on icon "close" at bounding box center [301, 207] width 5 height 5
